Goal: Information Seeking & Learning: Learn about a topic

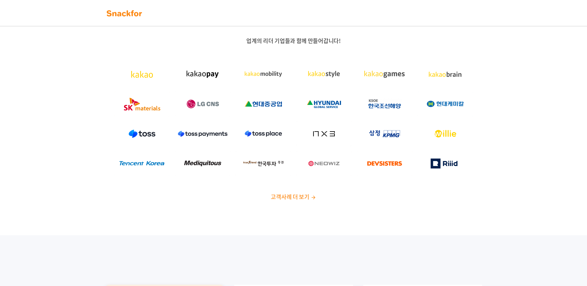
click at [189, 80] on img at bounding box center [203, 74] width 56 height 25
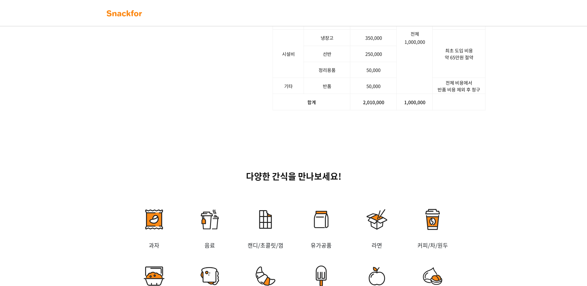
scroll to position [867, 0]
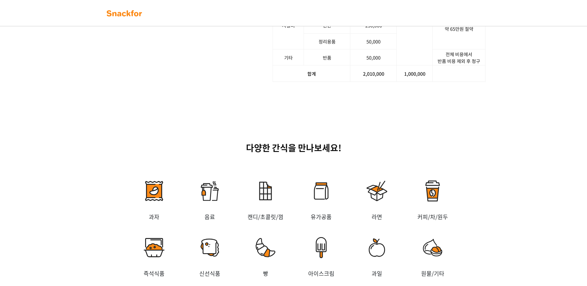
click at [544, 120] on div "다양한 간식을 만나보세요! 과자 음료 캔디/초콜릿/껌 유가공품 라면 커피/차/원두 즉석식품 신선식품 빵 아이스크림 과일 원물/기타 총 6,00…" at bounding box center [293, 228] width 587 height 233
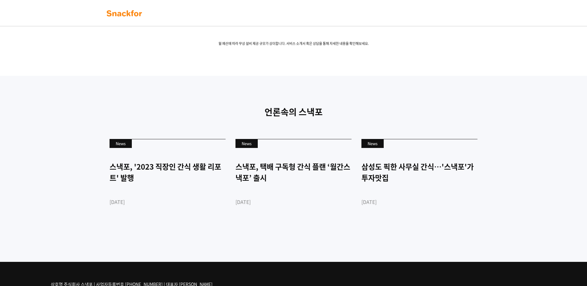
scroll to position [1367, 0]
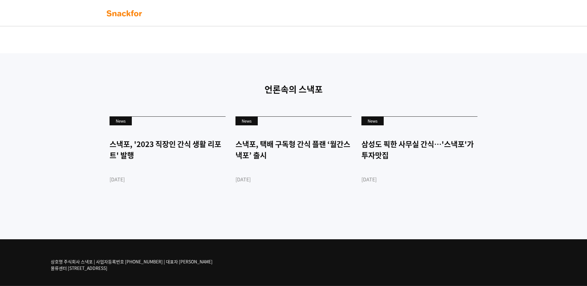
click at [363, 225] on div "언론속의 스낵포 News 스낵포, '2023 직장인 간식 생활 리포트' 발행 2023-03-28 News 스낵포, 택배 구독형 간식 플랜 ‘월…" at bounding box center [293, 146] width 587 height 186
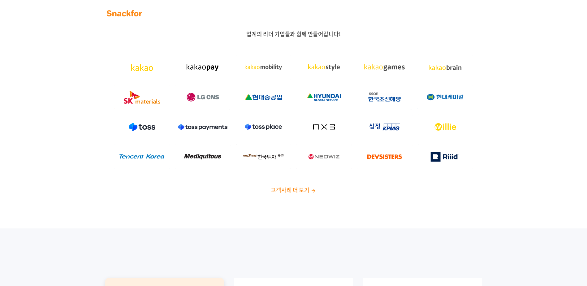
scroll to position [0, 0]
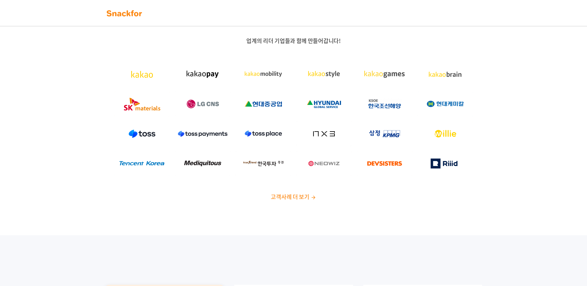
click at [321, 77] on img at bounding box center [324, 74] width 56 height 25
click at [312, 200] on img at bounding box center [314, 198] width 6 height 6
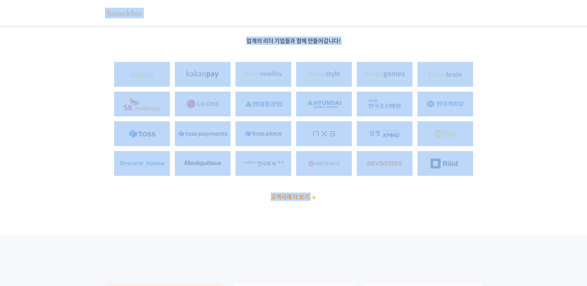
drag, startPoint x: 203, startPoint y: 19, endPoint x: 468, endPoint y: 191, distance: 316.6
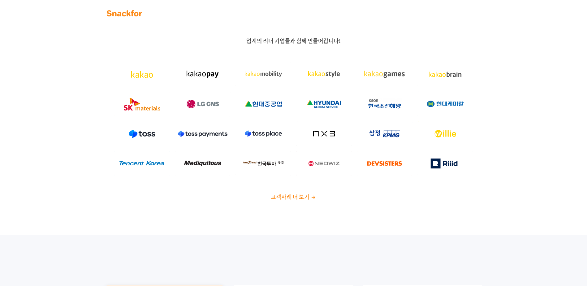
drag, startPoint x: 468, startPoint y: 191, endPoint x: 467, endPoint y: 215, distance: 23.2
click at [467, 215] on div "업계의 리더 기업들과 함께 만들어갑니다! 고객사례 더 보기" at bounding box center [293, 121] width 587 height 228
